Goal: Information Seeking & Learning: Learn about a topic

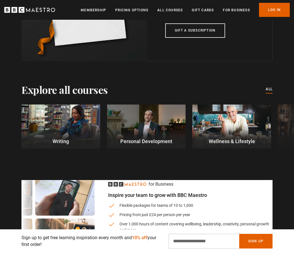
scroll to position [1523, 0]
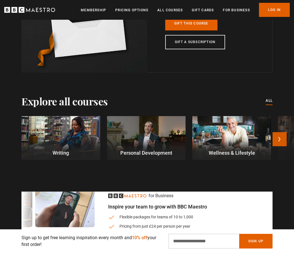
click at [279, 138] on button "Next" at bounding box center [279, 139] width 14 height 14
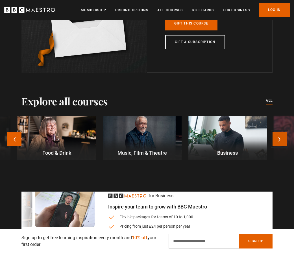
scroll to position [0, 1293]
click at [166, 138] on div at bounding box center [142, 138] width 79 height 44
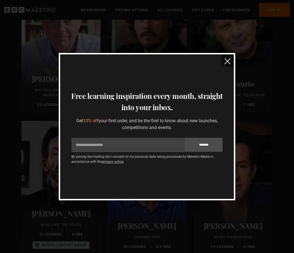
scroll to position [282, 0]
click at [225, 60] on img "close" at bounding box center [227, 61] width 6 height 6
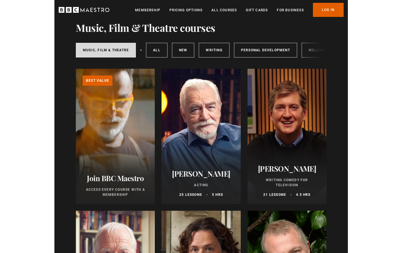
scroll to position [0, 0]
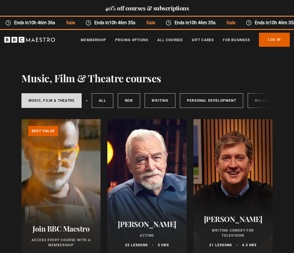
click at [257, 101] on div "Music, Film & Theatre All courses New courses Writing Personal Development Well…" at bounding box center [146, 100] width 251 height 19
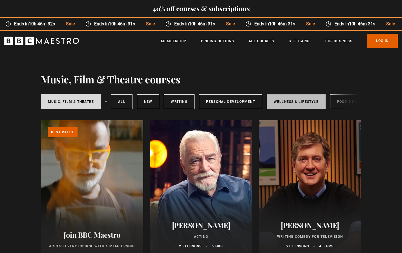
click at [293, 102] on link "Wellness & Lifestyle" at bounding box center [296, 102] width 59 height 15
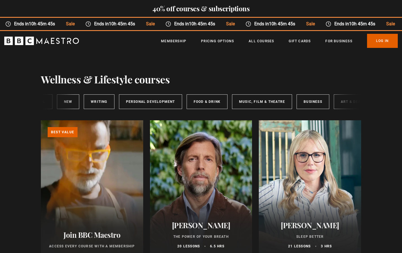
scroll to position [0, 94]
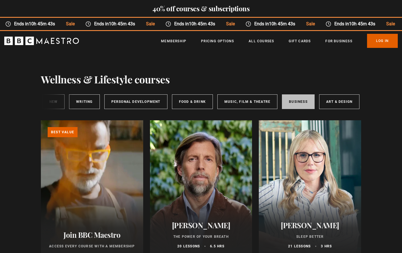
click at [298, 101] on link "Business" at bounding box center [298, 102] width 33 height 15
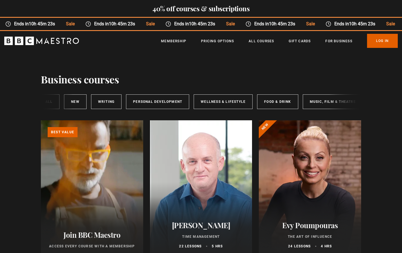
scroll to position [0, 94]
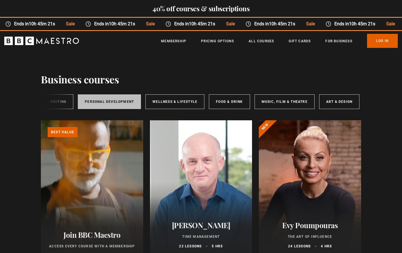
click at [105, 101] on link "Personal Development" at bounding box center [109, 102] width 63 height 15
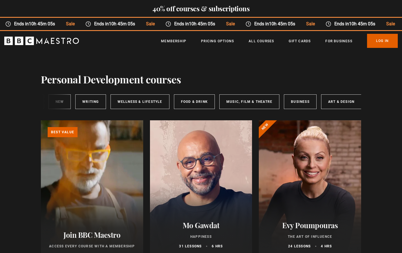
scroll to position [0, 94]
click at [331, 104] on link "Art & Design" at bounding box center [339, 102] width 40 height 15
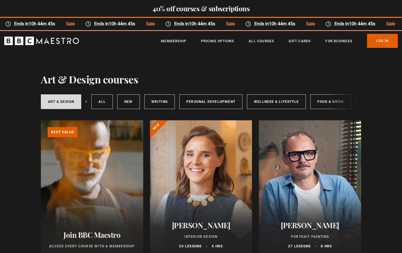
click at [53, 41] on icon "BBC Maestro" at bounding box center [52, 41] width 3 height 6
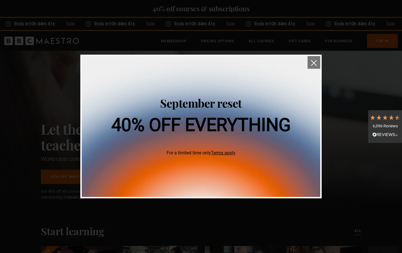
click at [312, 61] on img "close" at bounding box center [314, 63] width 6 height 6
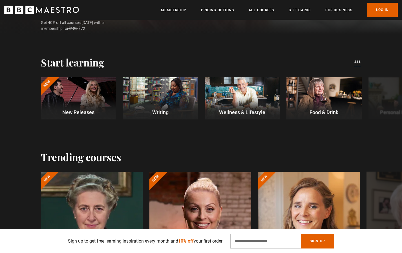
scroll to position [169, 0]
click at [79, 102] on div at bounding box center [78, 98] width 75 height 42
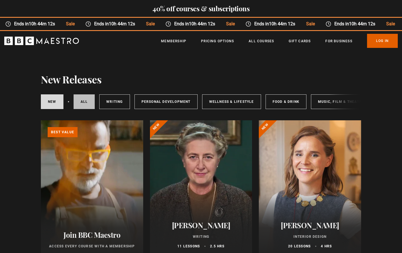
click at [85, 98] on link "All courses" at bounding box center [84, 102] width 21 height 15
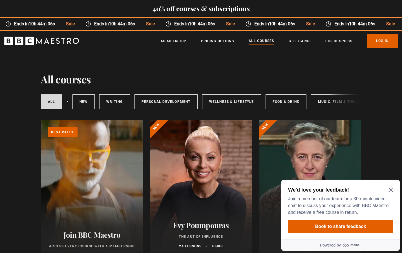
click at [393, 189] on icon "Close Maze Prompt" at bounding box center [391, 190] width 5 height 5
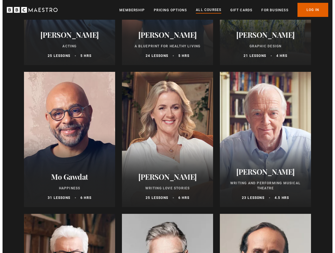
scroll to position [1044, 0]
